Goal: Check status: Check status

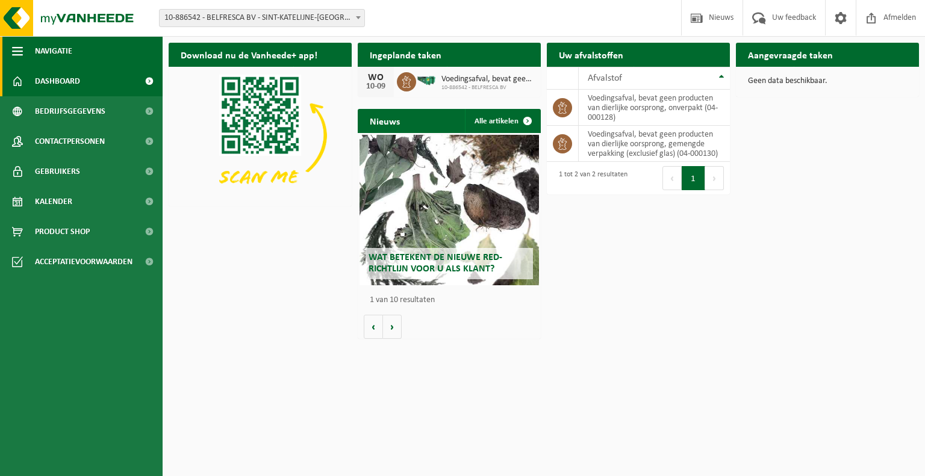
click at [22, 54] on span "button" at bounding box center [17, 51] width 11 height 30
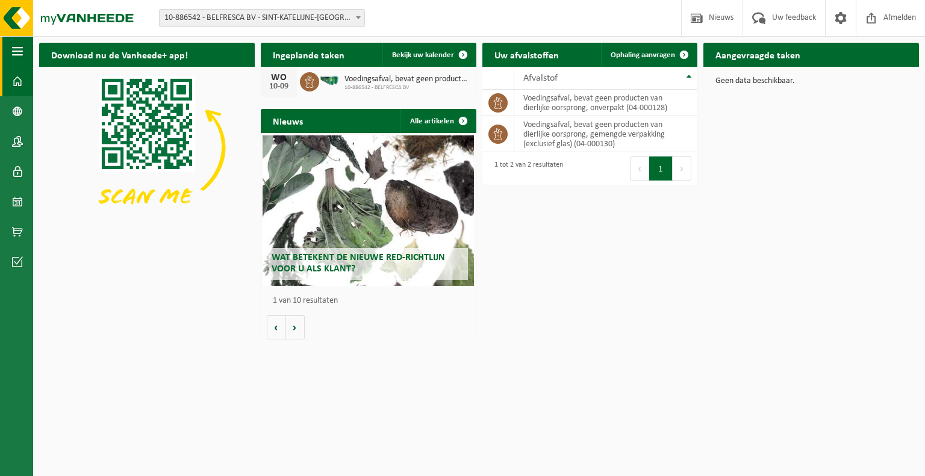
click at [22, 54] on span "button" at bounding box center [17, 51] width 11 height 30
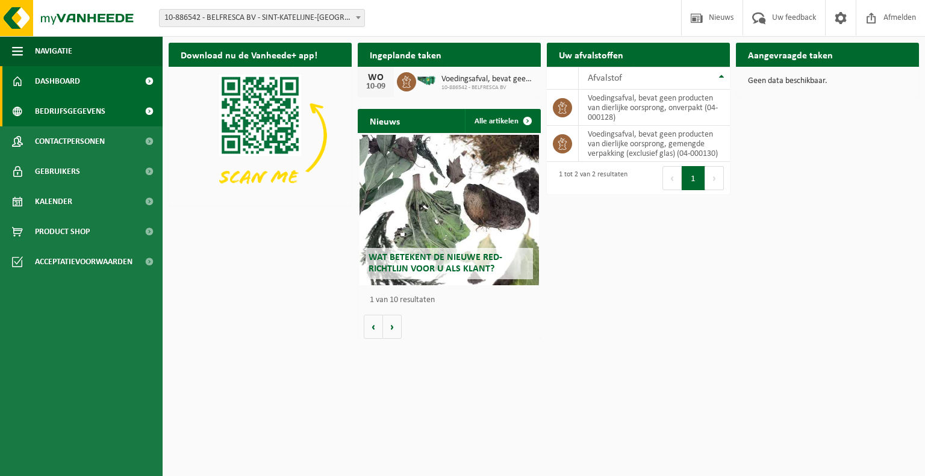
click at [79, 118] on span "Bedrijfsgegevens" at bounding box center [70, 111] width 70 height 30
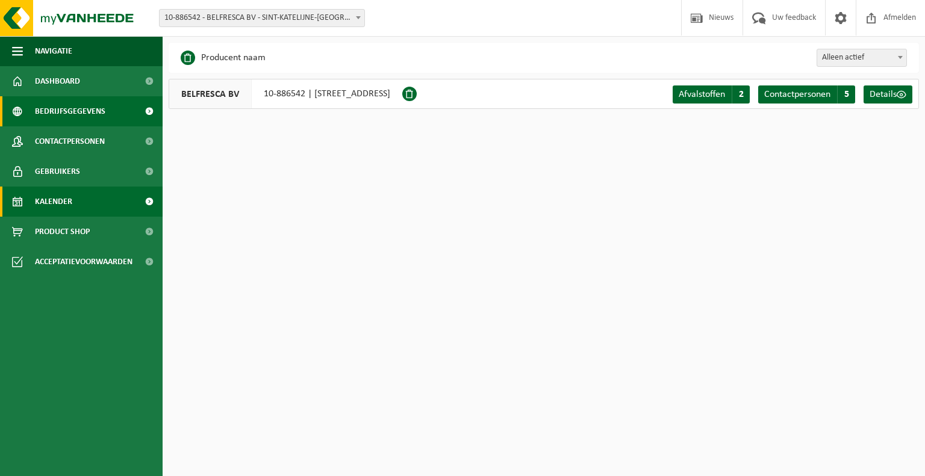
click at [77, 204] on link "Kalender" at bounding box center [81, 202] width 163 height 30
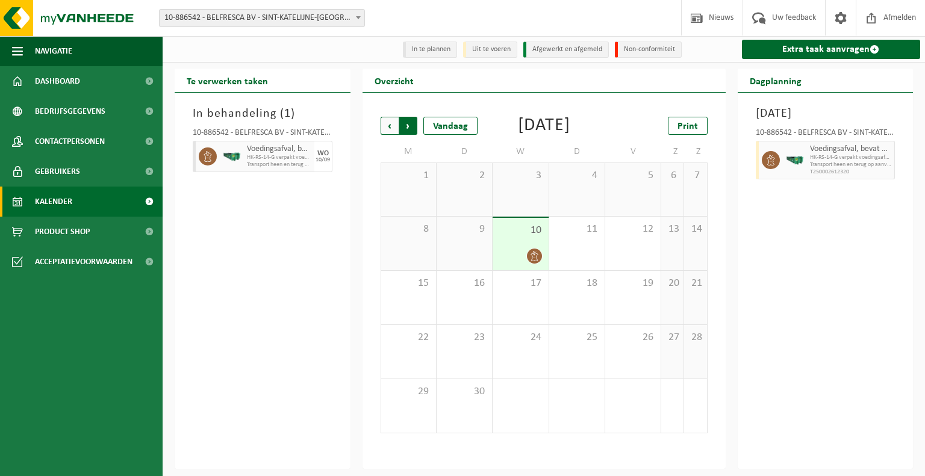
click at [390, 128] on span "Vorige" at bounding box center [390, 126] width 18 height 18
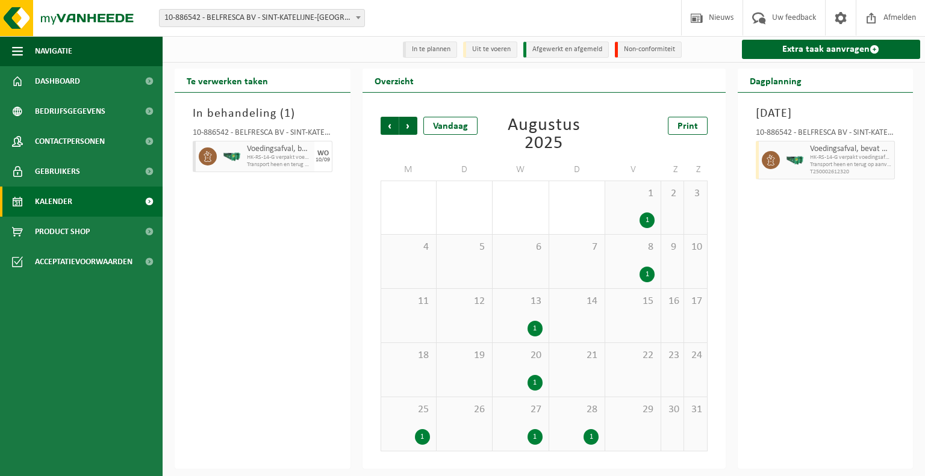
click at [390, 128] on span "Vorige" at bounding box center [390, 126] width 18 height 18
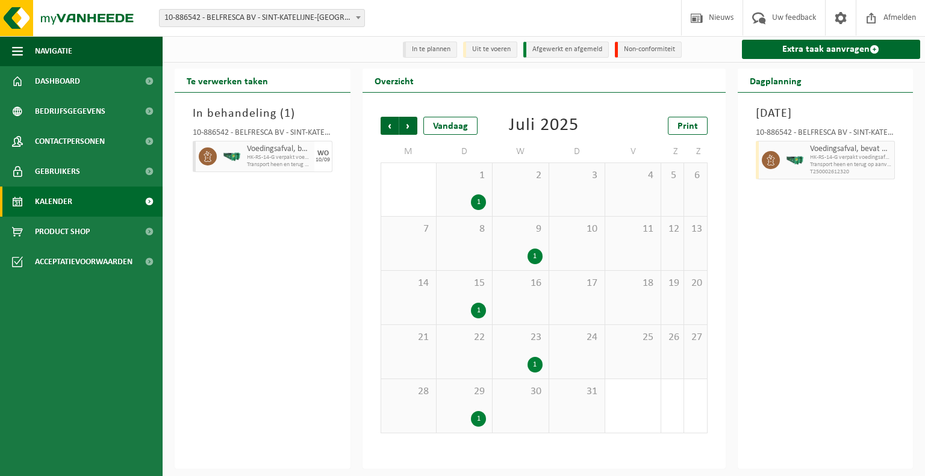
click at [390, 128] on span "Vorige" at bounding box center [390, 126] width 18 height 18
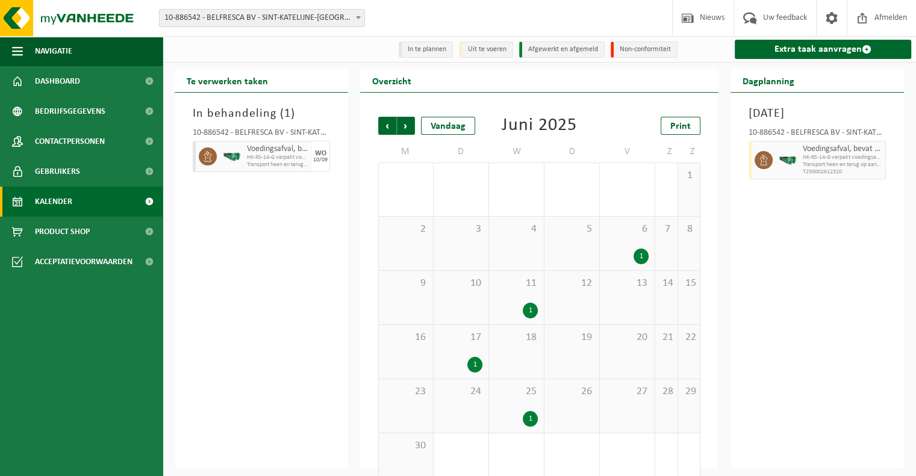
click at [390, 128] on span "Vorige" at bounding box center [387, 126] width 18 height 18
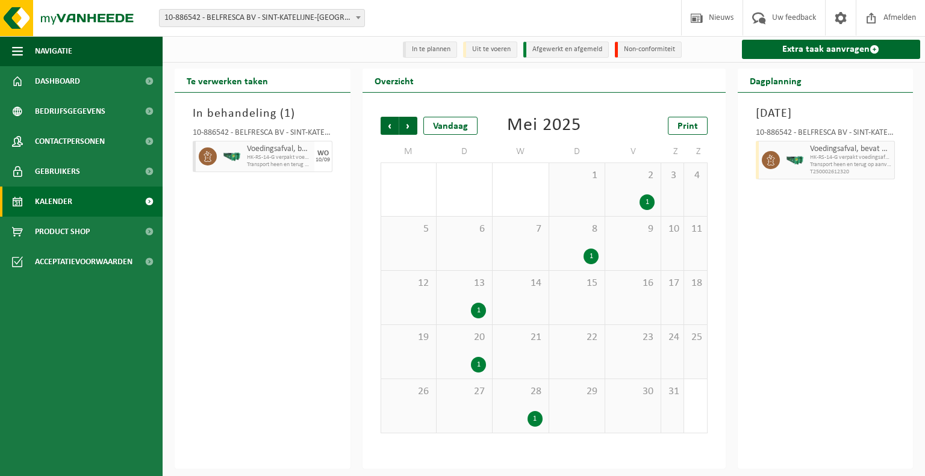
click at [646, 204] on div "1" at bounding box center [647, 203] width 15 height 16
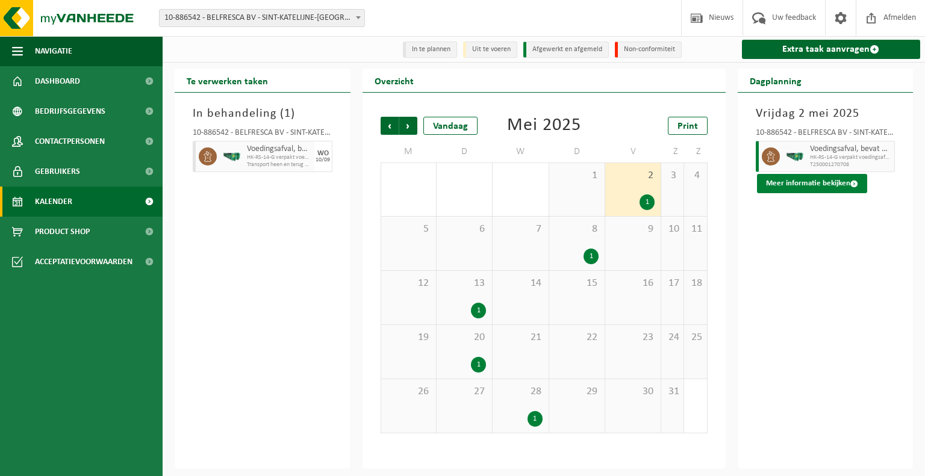
click at [797, 185] on button "Meer informatie bekijken" at bounding box center [812, 183] width 110 height 19
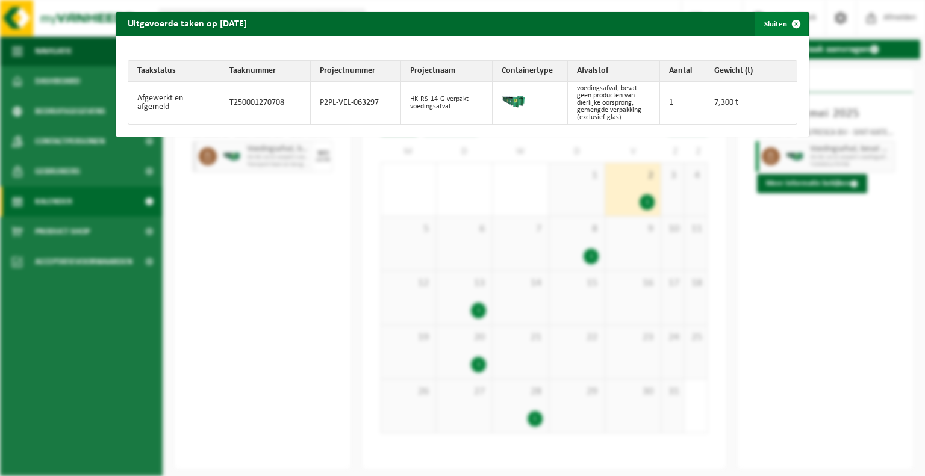
click at [788, 25] on span "button" at bounding box center [796, 24] width 24 height 24
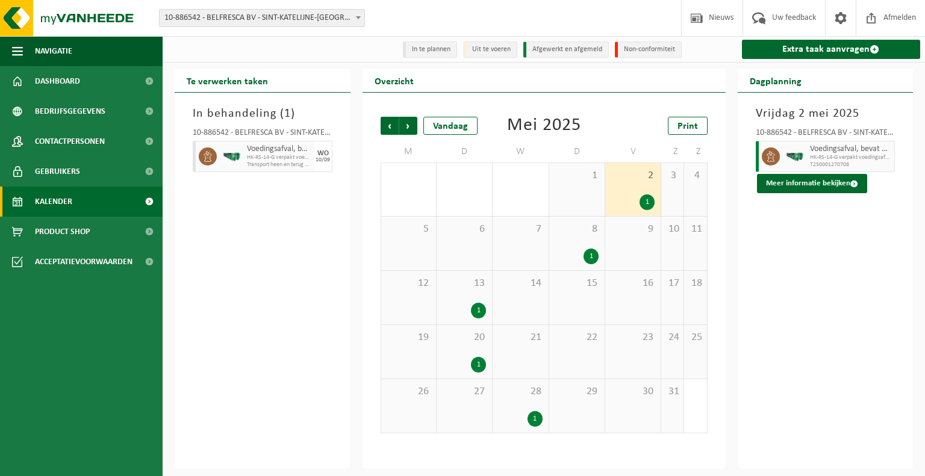
click at [593, 258] on div "1" at bounding box center [591, 257] width 15 height 16
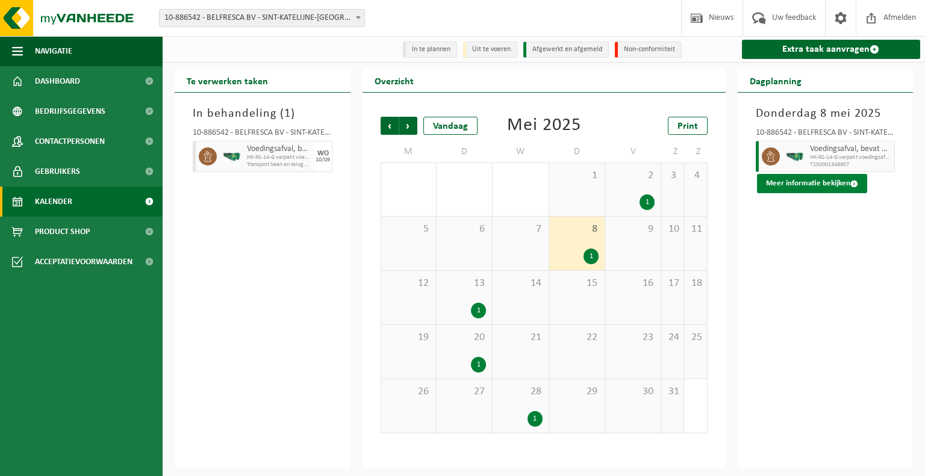
click at [809, 181] on button "Meer informatie bekijken" at bounding box center [812, 183] width 110 height 19
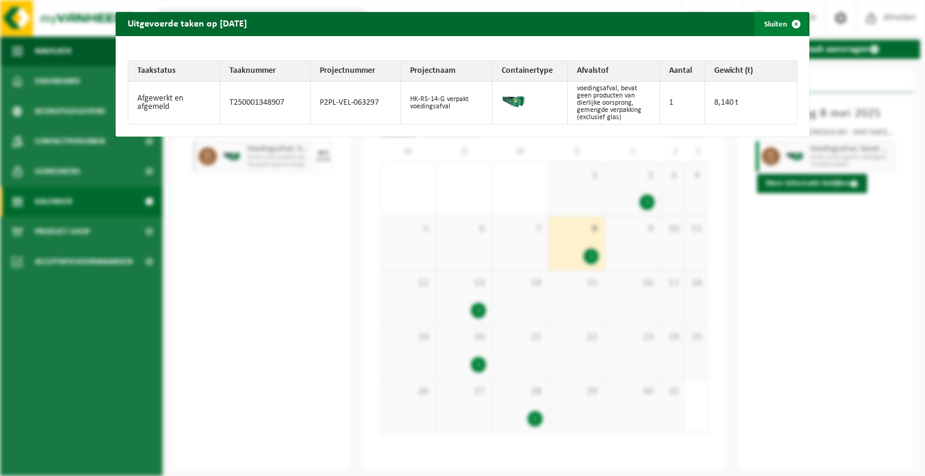
click at [787, 28] on span "button" at bounding box center [796, 24] width 24 height 24
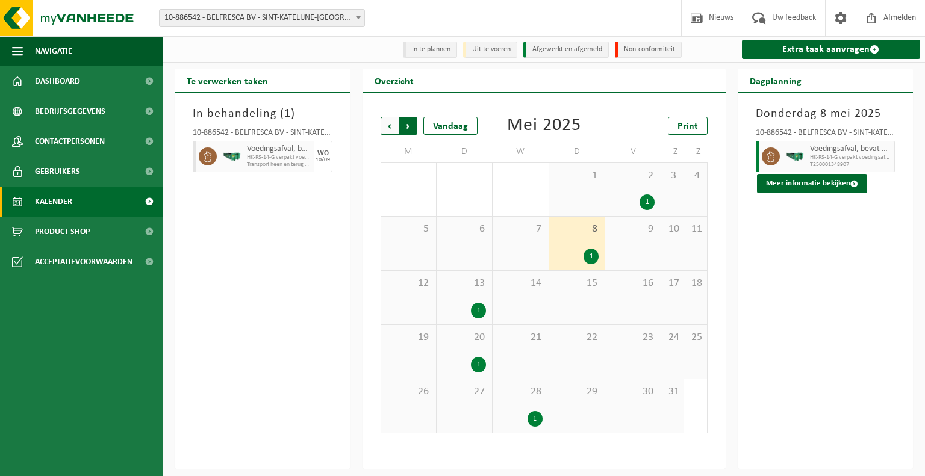
click at [385, 126] on span "Vorige" at bounding box center [390, 126] width 18 height 18
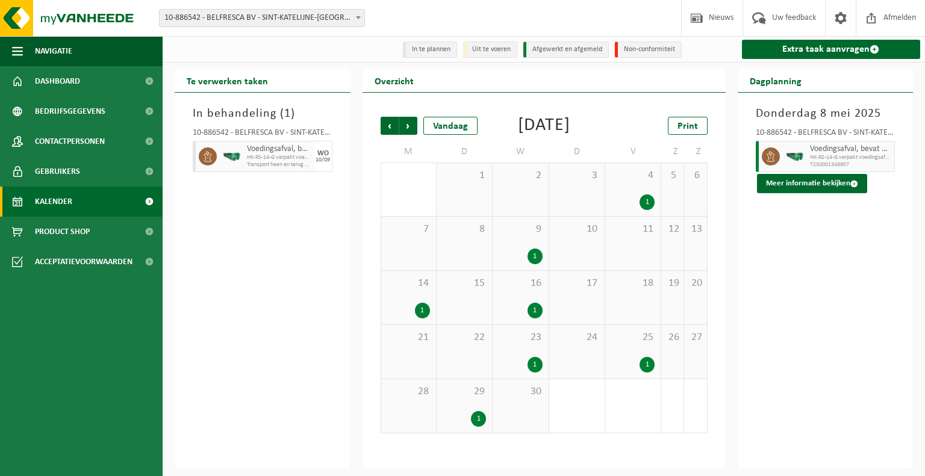
click at [646, 363] on div "1" at bounding box center [647, 365] width 15 height 16
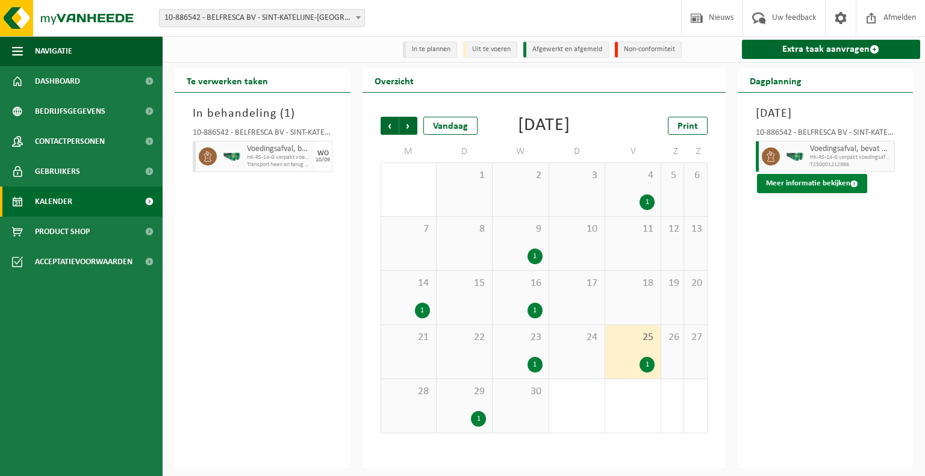
click at [790, 187] on button "Meer informatie bekijken" at bounding box center [812, 183] width 110 height 19
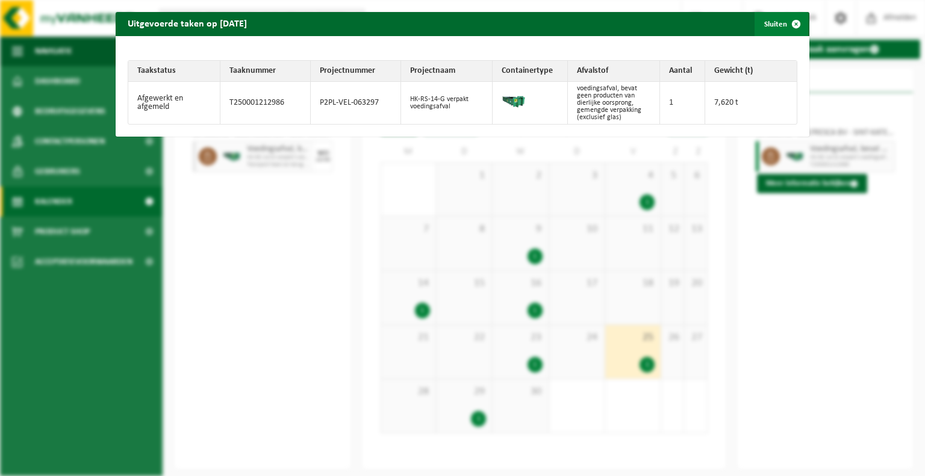
click at [790, 21] on span "button" at bounding box center [796, 24] width 24 height 24
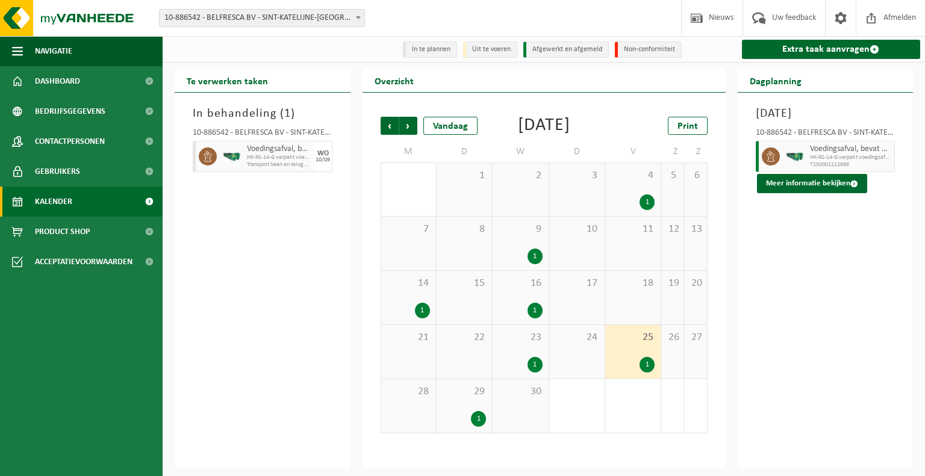
click at [531, 364] on div "1" at bounding box center [535, 365] width 15 height 16
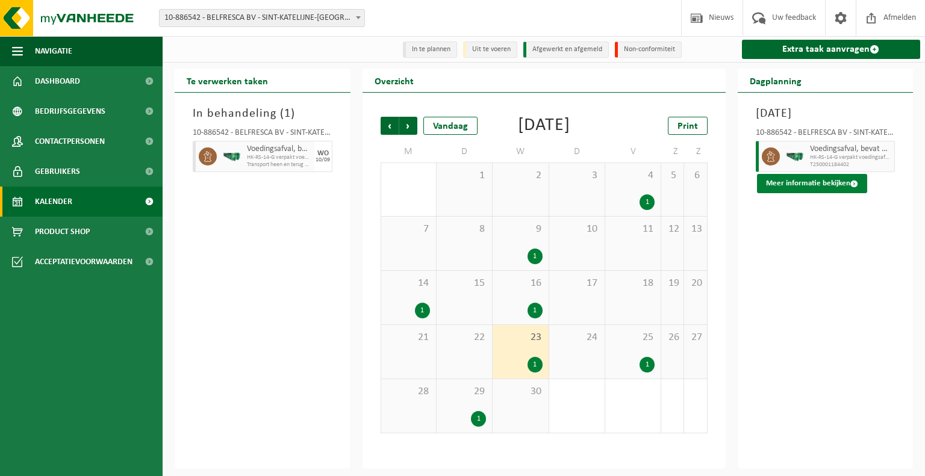
click at [790, 179] on button "Meer informatie bekijken" at bounding box center [812, 183] width 110 height 19
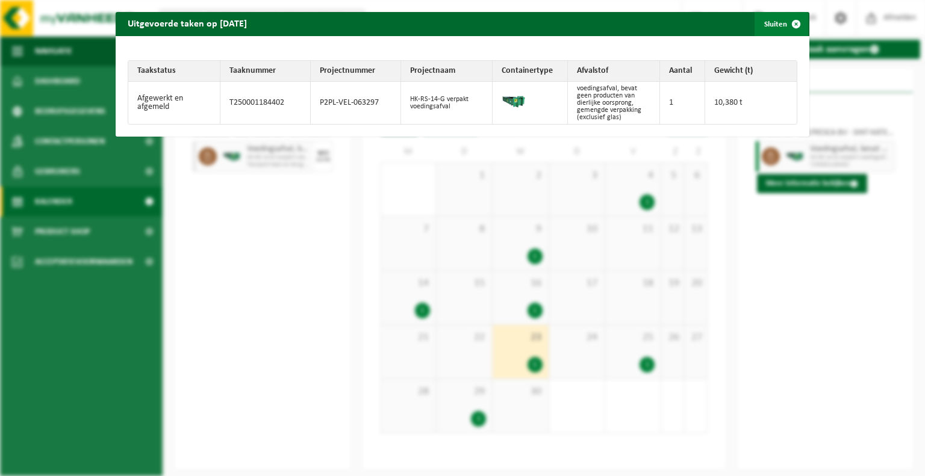
click at [788, 24] on span "button" at bounding box center [796, 24] width 24 height 24
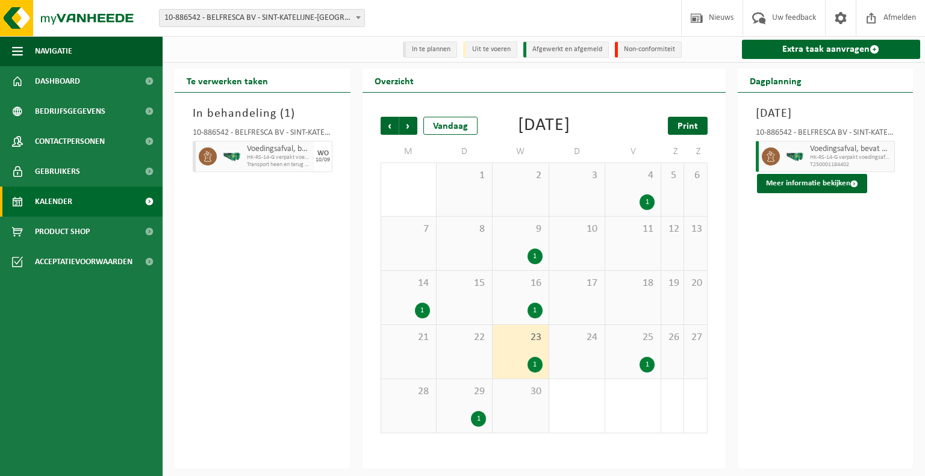
click at [689, 122] on span "Print" at bounding box center [688, 127] width 20 height 10
click at [535, 311] on div "1" at bounding box center [535, 311] width 15 height 16
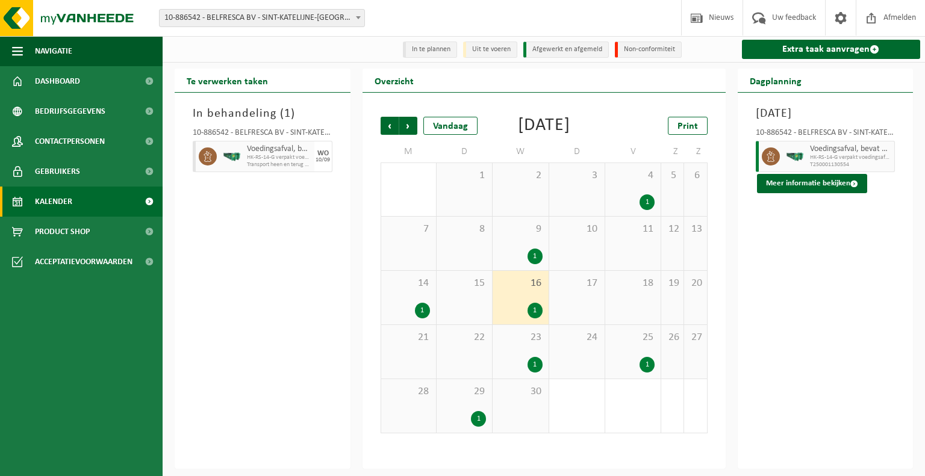
click at [535, 311] on div "1" at bounding box center [535, 311] width 15 height 16
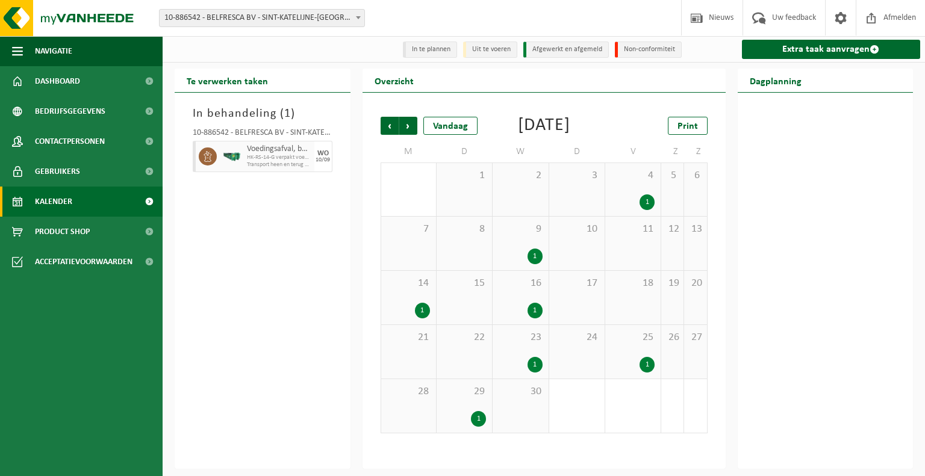
click at [534, 307] on div "1" at bounding box center [535, 311] width 15 height 16
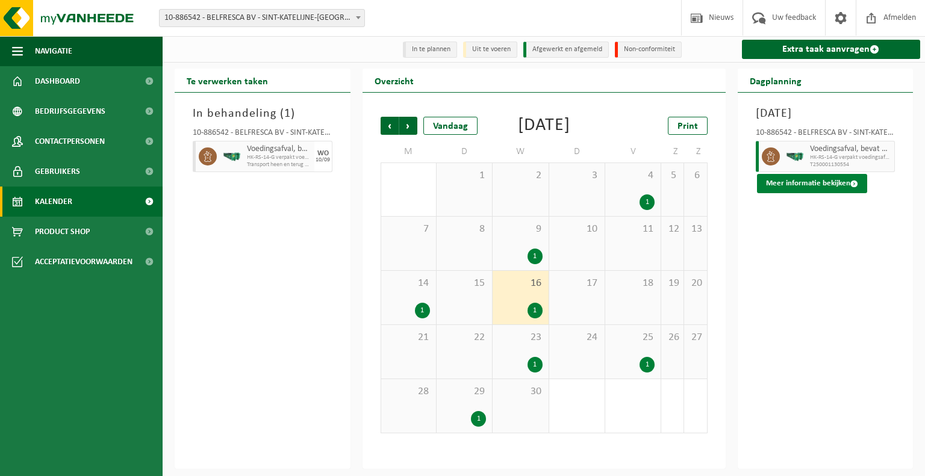
click at [799, 181] on button "Meer informatie bekijken" at bounding box center [812, 183] width 110 height 19
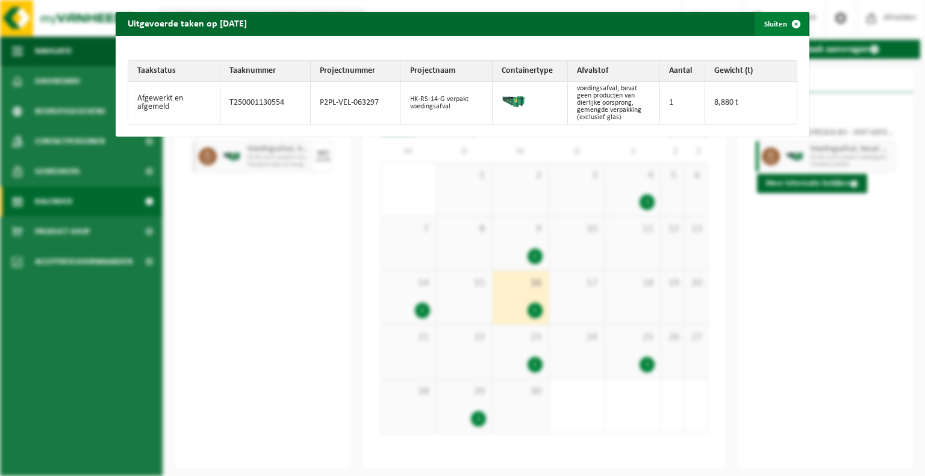
click at [790, 22] on span "button" at bounding box center [796, 24] width 24 height 24
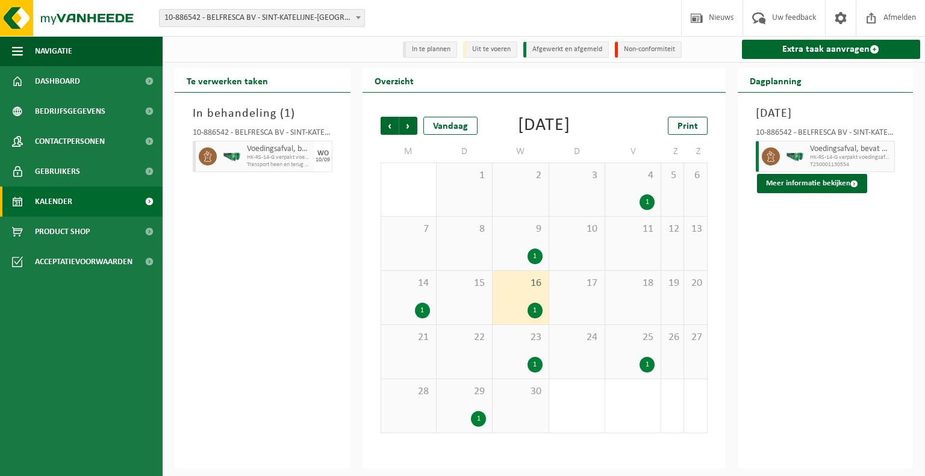
click at [537, 367] on div "1" at bounding box center [535, 365] width 15 height 16
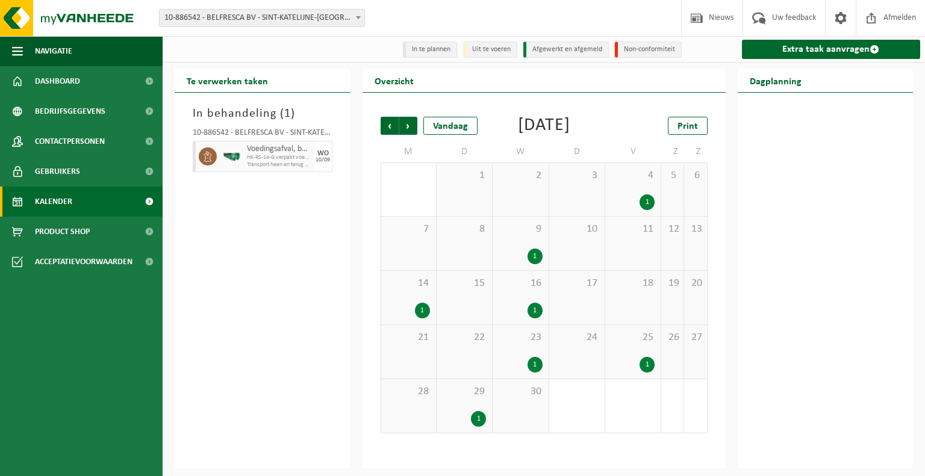
click at [537, 367] on div "1" at bounding box center [535, 365] width 15 height 16
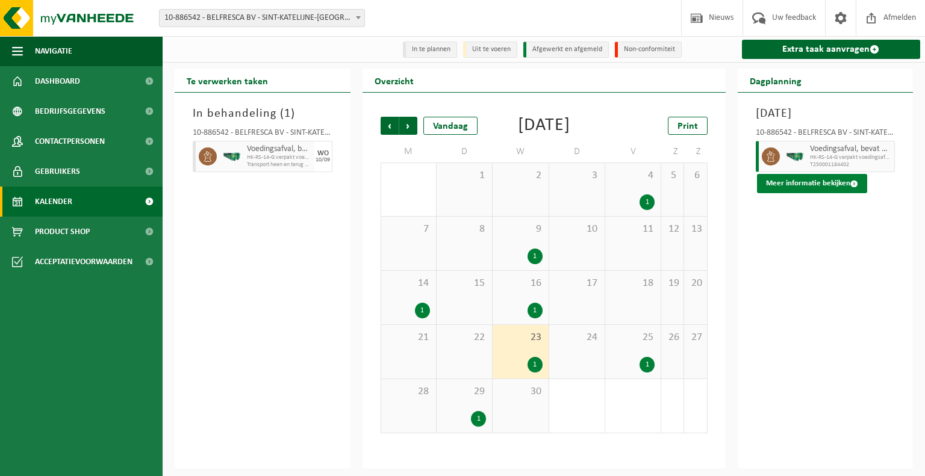
click at [768, 185] on button "Meer informatie bekijken" at bounding box center [812, 183] width 110 height 19
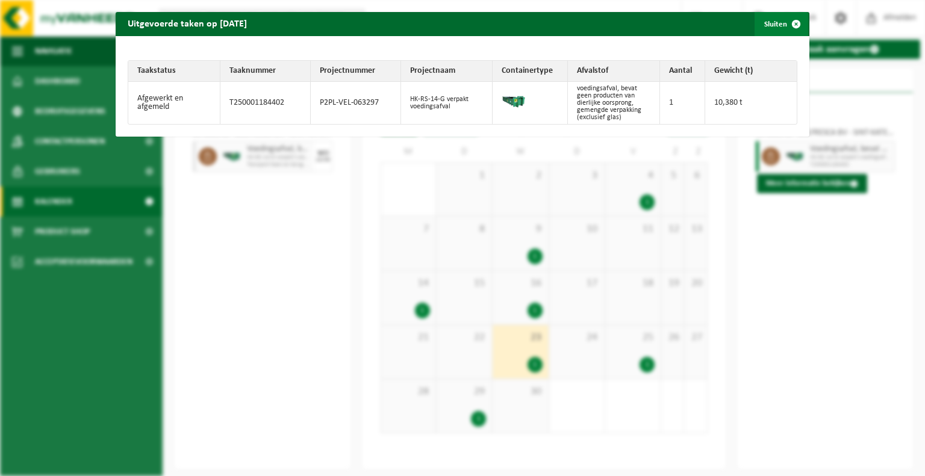
click at [789, 20] on span "button" at bounding box center [796, 24] width 24 height 24
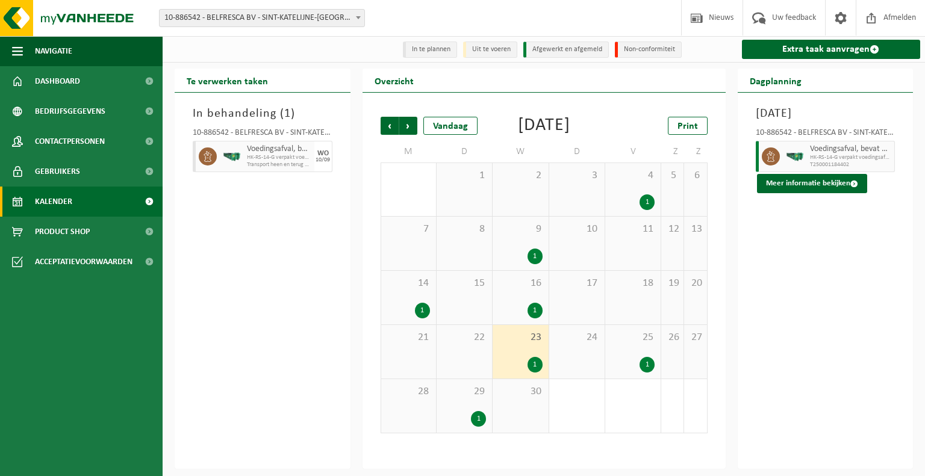
click at [416, 311] on div "1" at bounding box center [422, 311] width 15 height 16
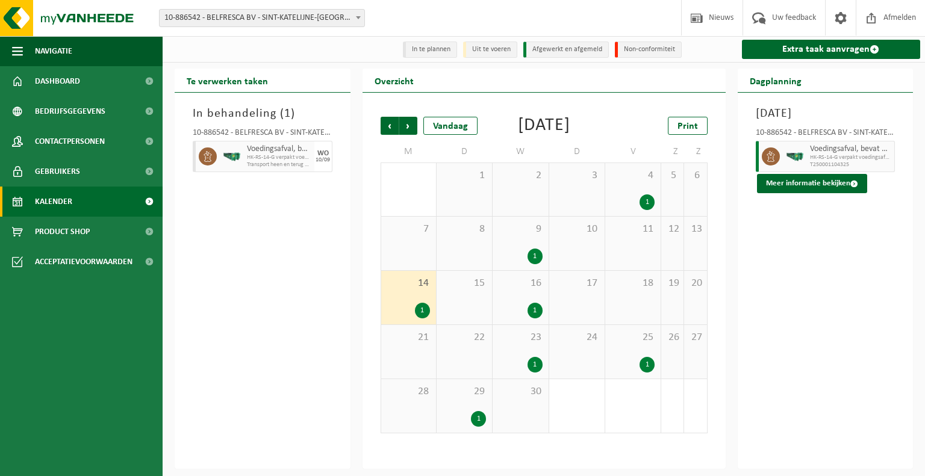
click at [422, 311] on div "1" at bounding box center [422, 311] width 15 height 16
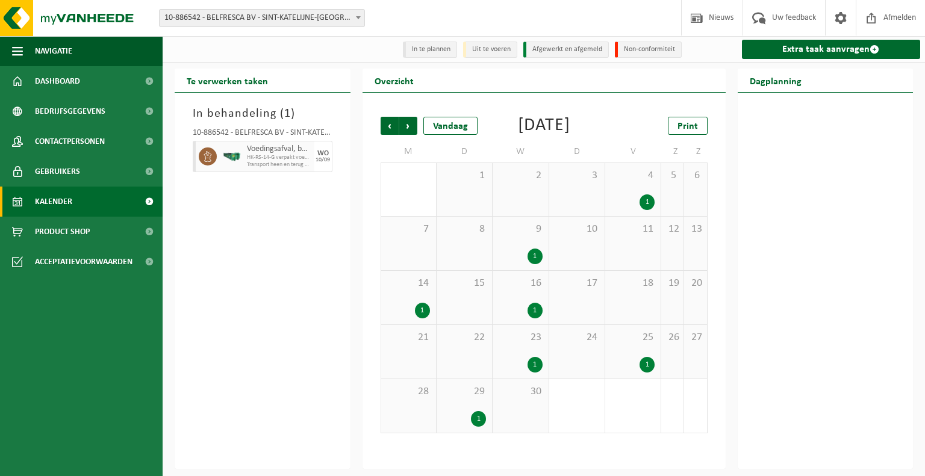
click at [422, 311] on div "1" at bounding box center [422, 311] width 15 height 16
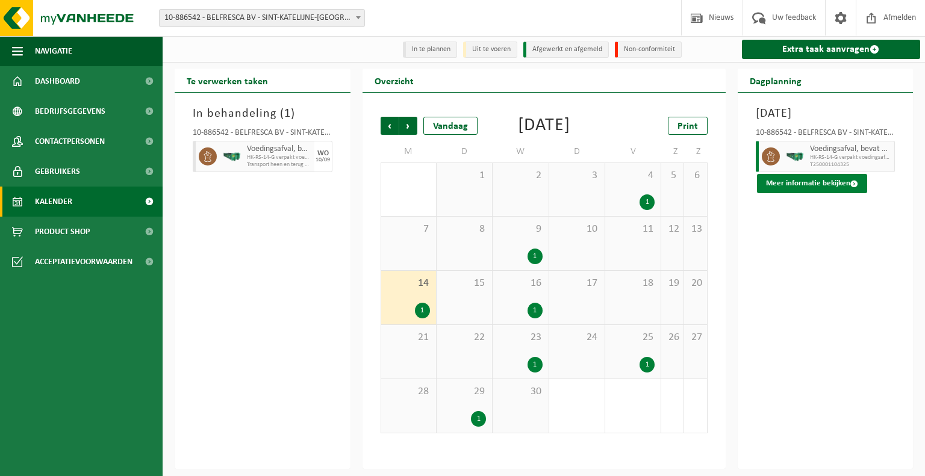
click at [771, 182] on button "Meer informatie bekijken" at bounding box center [812, 183] width 110 height 19
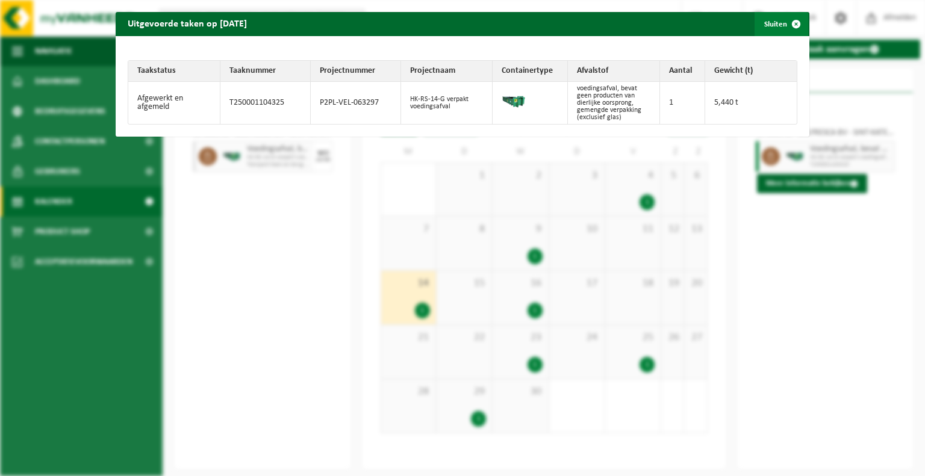
click at [786, 20] on span "button" at bounding box center [796, 24] width 24 height 24
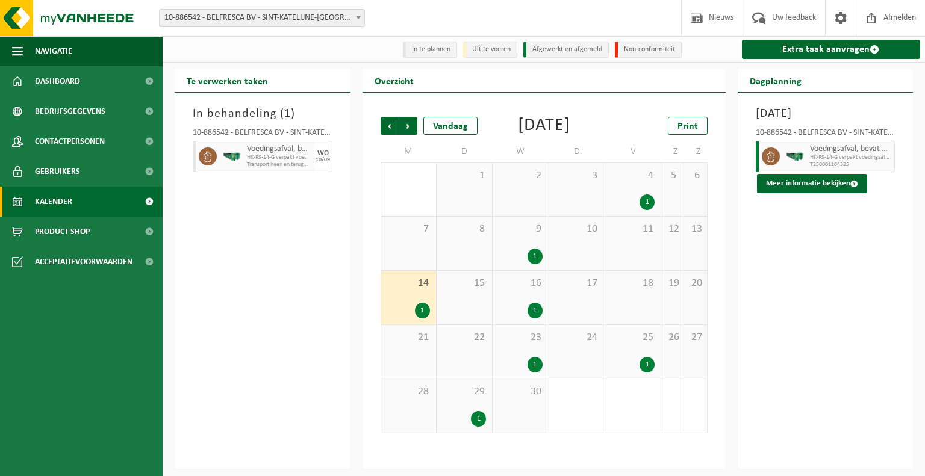
click at [794, 320] on div "[DATE] 10-886542 - BELFRESCA BV - SINT-KATELIJNE-WAVER Voedingsafval, bevat gee…" at bounding box center [826, 281] width 176 height 376
